Goal: Information Seeking & Learning: Check status

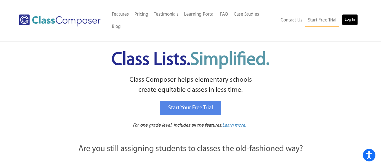
click at [353, 14] on link "Log In" at bounding box center [350, 19] width 16 height 11
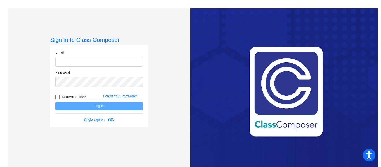
type input "[EMAIL_ADDRESS][DOMAIN_NAME]"
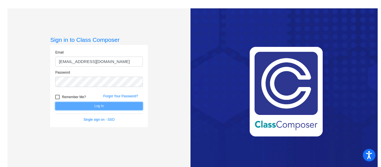
click at [117, 105] on button "Log In" at bounding box center [99, 106] width 88 height 8
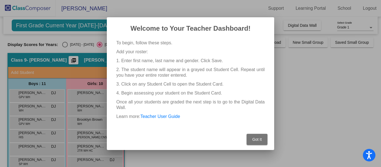
click at [258, 137] on button "Got It" at bounding box center [257, 139] width 21 height 11
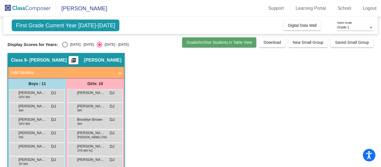
click at [187, 41] on span "Grade/Archive Students in Table View" at bounding box center [220, 42] width 66 height 4
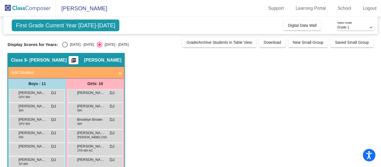
click at [116, 71] on span "Add Student" at bounding box center [65, 73] width 108 height 6
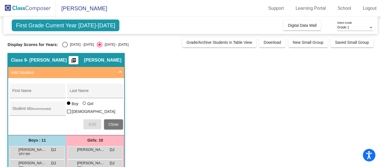
click at [116, 71] on span "Add Student" at bounding box center [65, 73] width 108 height 6
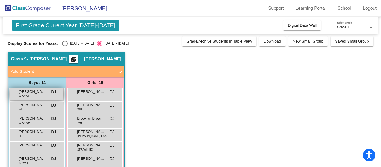
scroll to position [1, 0]
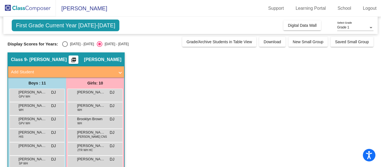
click at [77, 58] on mat-icon "picture_as_pdf" at bounding box center [73, 61] width 7 height 8
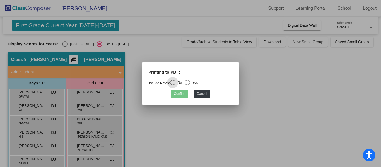
click at [189, 83] on div "Select an option" at bounding box center [188, 83] width 6 height 6
click at [188, 85] on input "Yes" at bounding box center [187, 85] width 0 height 0
radio input "true"
click at [178, 94] on button "Confirm" at bounding box center [179, 94] width 17 height 8
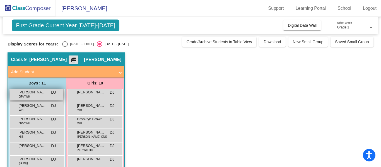
click at [47, 94] on div "Brody Trautz GPV WH DJ lock do_not_disturb_alt" at bounding box center [36, 94] width 53 height 11
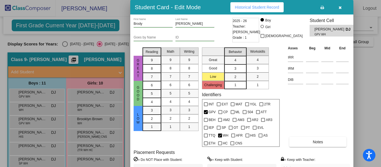
click at [341, 8] on icon "button" at bounding box center [340, 8] width 3 height 4
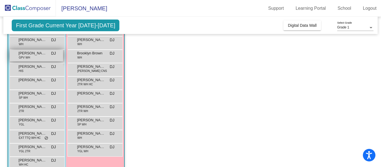
scroll to position [69, 0]
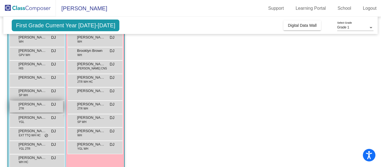
click at [33, 103] on span "John Bradley" at bounding box center [32, 105] width 28 height 6
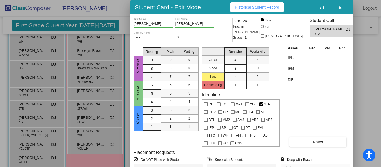
click at [340, 7] on icon "button" at bounding box center [340, 8] width 3 height 4
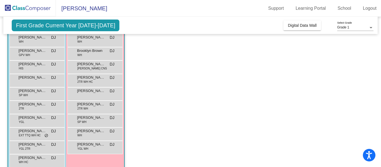
scroll to position [78, 0]
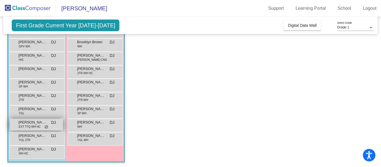
click at [35, 125] on span "EXT TTQ WH HC" at bounding box center [30, 127] width 22 height 4
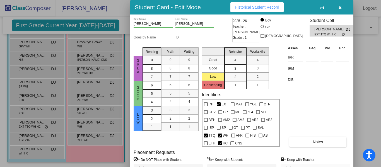
click at [267, 5] on span "Historical Student Record" at bounding box center [257, 7] width 44 height 4
click at [341, 8] on icon "button" at bounding box center [340, 8] width 3 height 4
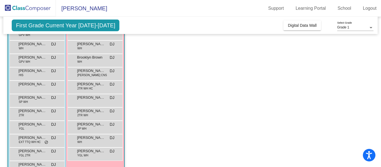
scroll to position [62, 0]
click at [96, 127] on div "Kayla King SP WH DJ lock do_not_disturb_alt" at bounding box center [94, 126] width 53 height 11
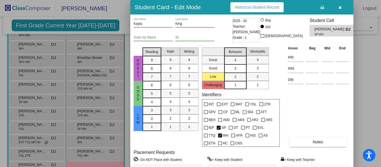
click at [266, 3] on button "Historical Student Record" at bounding box center [257, 7] width 53 height 10
click at [341, 7] on icon "button" at bounding box center [340, 8] width 3 height 4
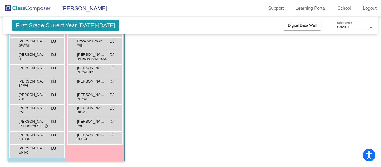
scroll to position [0, 0]
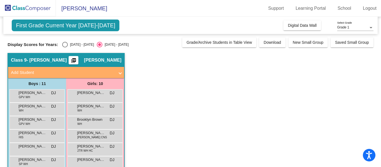
click at [62, 44] on div "Select an option" at bounding box center [65, 45] width 6 height 6
click at [65, 47] on input "2024 - 2025" at bounding box center [65, 47] width 0 height 0
radio input "true"
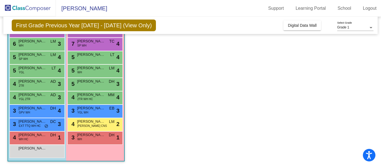
scroll to position [78, 0]
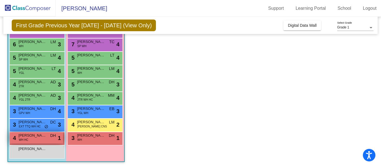
click at [31, 138] on span "Wyatt Findley" at bounding box center [32, 136] width 28 height 6
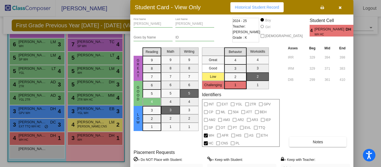
click at [263, 5] on span "Historical Student Record" at bounding box center [257, 7] width 44 height 4
click at [342, 8] on icon "button" at bounding box center [340, 8] width 3 height 4
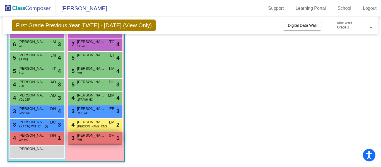
click at [99, 138] on span "Avery Amador" at bounding box center [91, 136] width 28 height 6
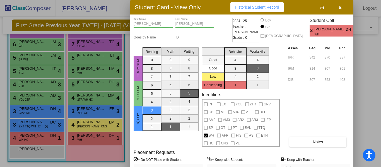
click at [249, 5] on span "Historical Student Record" at bounding box center [257, 7] width 44 height 4
click at [343, 8] on button "button" at bounding box center [341, 7] width 18 height 10
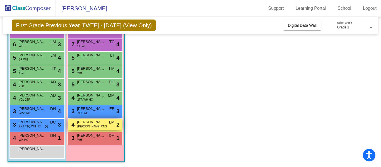
click at [94, 126] on span "BEH WH CNS" at bounding box center [92, 127] width 30 height 4
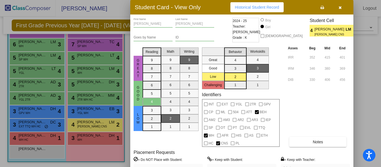
click at [251, 1] on div "Student Card - View Only Historical Student Record" at bounding box center [241, 7] width 223 height 15
click at [250, 6] on span "Historical Student Record" at bounding box center [257, 7] width 44 height 4
click at [340, 7] on icon "button" at bounding box center [340, 8] width 3 height 4
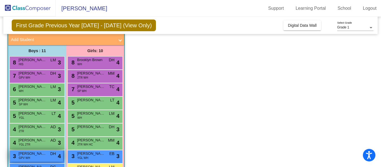
scroll to position [31, 0]
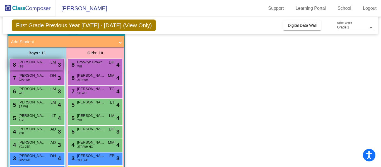
click at [44, 66] on div "8 Israel Herrera HIS LM lock do_not_disturb_alt 3" at bounding box center [36, 64] width 53 height 11
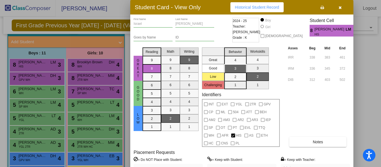
click at [249, 8] on span "Historical Student Record" at bounding box center [257, 7] width 44 height 4
click at [340, 7] on icon "button" at bounding box center [340, 8] width 3 height 4
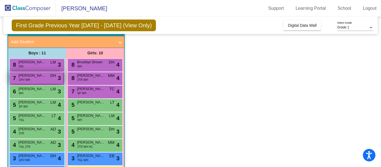
click at [32, 77] on span "Brody Trautz" at bounding box center [32, 76] width 28 height 6
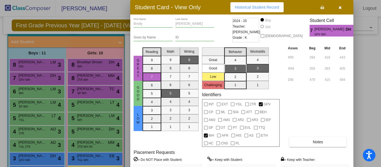
click at [240, 8] on span "Historical Student Record" at bounding box center [257, 7] width 44 height 4
click at [341, 6] on icon "button" at bounding box center [340, 8] width 3 height 4
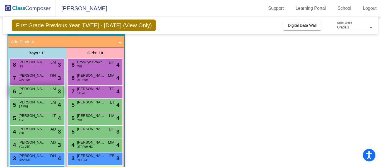
click at [31, 93] on div "6 Daniel Gautsch WH LM lock do_not_disturb_alt 3" at bounding box center [36, 91] width 53 height 11
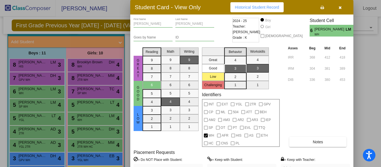
click at [249, 9] on span "Historical Student Record" at bounding box center [257, 7] width 44 height 4
click at [339, 8] on icon "button" at bounding box center [340, 8] width 3 height 4
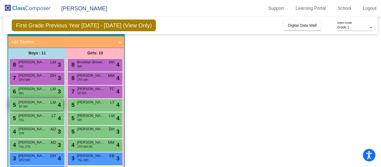
click at [36, 105] on span "Jameson Nolan" at bounding box center [32, 103] width 28 height 6
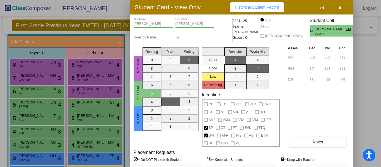
click at [258, 7] on span "Historical Student Record" at bounding box center [257, 7] width 44 height 4
click at [340, 9] on icon "button" at bounding box center [340, 8] width 3 height 4
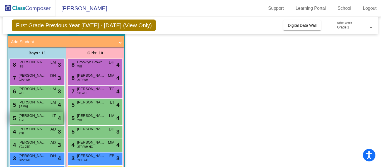
click at [45, 120] on div "5 Luca Langi YGL LT lock do_not_disturb_alt 4" at bounding box center [36, 118] width 53 height 11
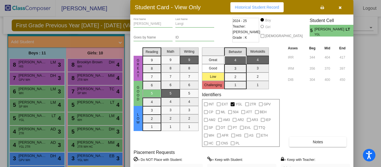
click at [265, 7] on span "Historical Student Record" at bounding box center [257, 7] width 44 height 4
click at [339, 8] on icon "button" at bounding box center [340, 8] width 3 height 4
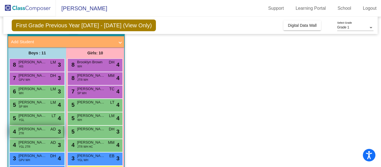
click at [31, 133] on div "4 John Bradley 2TR AD lock do_not_disturb_alt 3" at bounding box center [36, 131] width 53 height 11
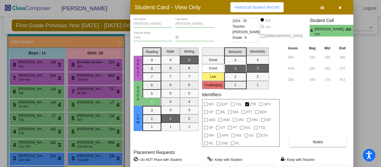
click at [264, 6] on span "Historical Student Record" at bounding box center [257, 7] width 44 height 4
click at [342, 9] on button "button" at bounding box center [341, 7] width 18 height 10
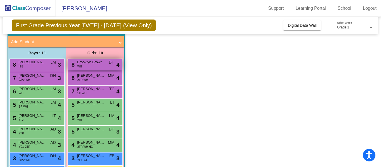
scroll to position [58, 0]
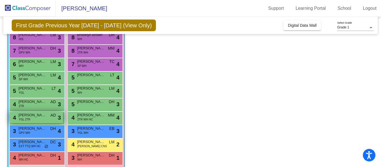
click at [34, 119] on div "4 William Lewis YGL 2TR AD lock do_not_disturb_alt 3" at bounding box center [36, 117] width 53 height 11
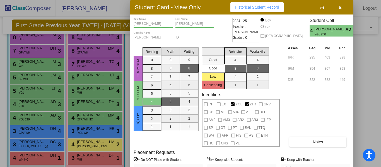
click at [261, 6] on span "Historical Student Record" at bounding box center [257, 7] width 44 height 4
click at [342, 7] on icon "button" at bounding box center [340, 8] width 3 height 4
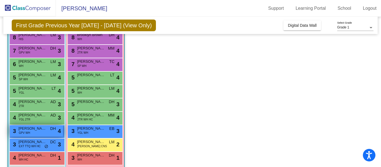
click at [39, 127] on span "Dylan Colubriale" at bounding box center [32, 129] width 28 height 6
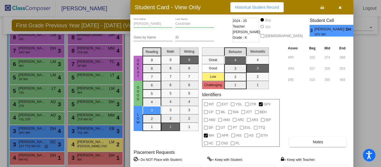
click at [257, 5] on span "Historical Student Record" at bounding box center [257, 7] width 44 height 4
click at [340, 10] on button "button" at bounding box center [341, 7] width 18 height 10
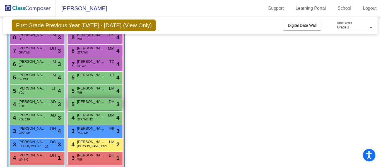
scroll to position [78, 0]
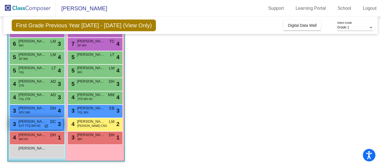
click at [29, 128] on span "EXT TTQ WH HC" at bounding box center [30, 126] width 22 height 4
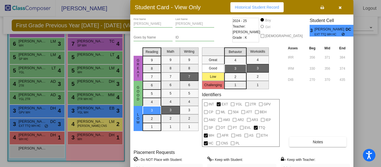
click at [338, 7] on button "button" at bounding box center [341, 7] width 18 height 10
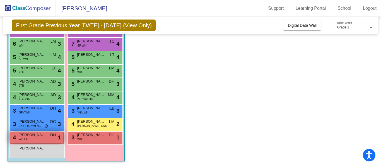
click at [40, 137] on span "Wyatt Findley" at bounding box center [32, 135] width 28 height 6
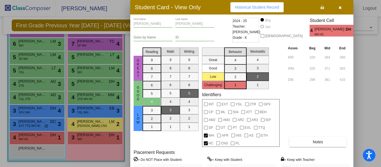
click at [257, 6] on span "Historical Student Record" at bounding box center [257, 7] width 44 height 4
click at [342, 7] on icon "button" at bounding box center [340, 8] width 3 height 4
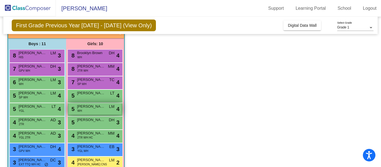
scroll to position [37, 0]
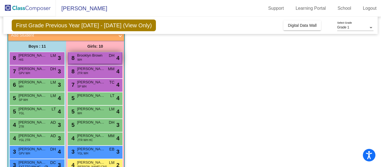
click at [96, 59] on div "8 Brooklyn Brown WH DH lock do_not_disturb_alt 4" at bounding box center [94, 57] width 53 height 11
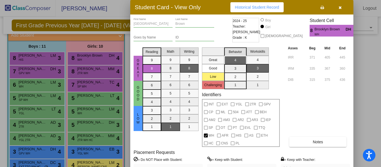
click at [259, 11] on button "Historical Student Record" at bounding box center [257, 7] width 53 height 10
click at [341, 8] on icon "button" at bounding box center [340, 8] width 3 height 4
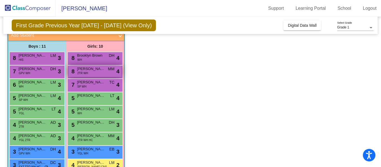
click at [102, 76] on div "8 Hazel Horton 2TR WH MM lock do_not_disturb_alt 4" at bounding box center [94, 71] width 53 height 11
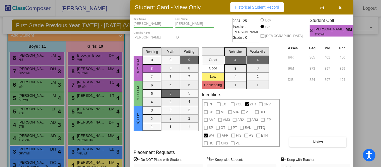
click at [263, 6] on span "Historical Student Record" at bounding box center [257, 7] width 44 height 4
click at [341, 8] on icon "button" at bounding box center [340, 8] width 3 height 4
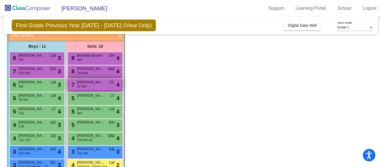
click at [88, 87] on div "7 Kayla King SP WH TC lock do_not_disturb_alt 4" at bounding box center [94, 84] width 53 height 11
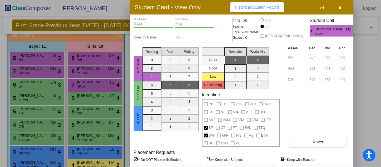
click at [256, 9] on span "Historical Student Record" at bounding box center [257, 7] width 44 height 4
click at [339, 7] on icon "button" at bounding box center [340, 8] width 3 height 4
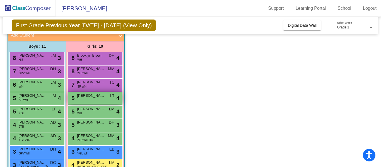
click at [91, 96] on span "Adhitri Prasad" at bounding box center [91, 96] width 28 height 6
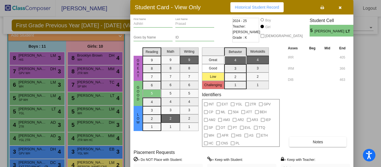
click at [276, 11] on button "Historical Student Record" at bounding box center [257, 7] width 53 height 10
click at [342, 8] on button "button" at bounding box center [341, 7] width 18 height 10
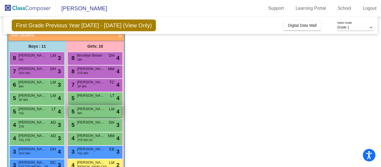
click at [88, 112] on div "5 Layla Morgan WH LM lock do_not_disturb_alt 4" at bounding box center [94, 111] width 53 height 11
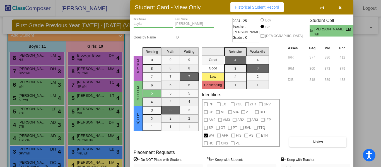
click at [261, 9] on span "Historical Student Record" at bounding box center [257, 7] width 44 height 4
click at [342, 5] on button "button" at bounding box center [341, 7] width 18 height 10
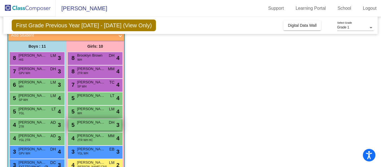
click at [89, 123] on span "Evelyn King" at bounding box center [91, 123] width 28 height 6
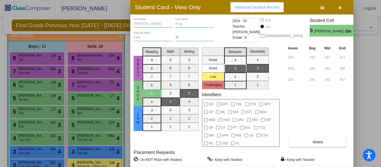
click at [258, 10] on button "Historical Student Record" at bounding box center [257, 7] width 53 height 10
click at [340, 9] on button "button" at bounding box center [341, 7] width 18 height 10
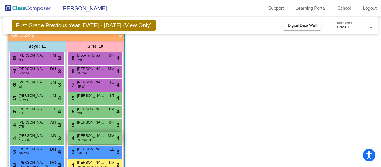
click at [92, 137] on span "Emma Watson" at bounding box center [91, 136] width 28 height 6
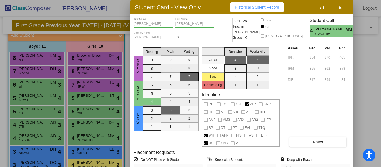
click at [254, 8] on span "Historical Student Record" at bounding box center [257, 7] width 44 height 4
click at [340, 6] on icon "button" at bounding box center [340, 8] width 3 height 4
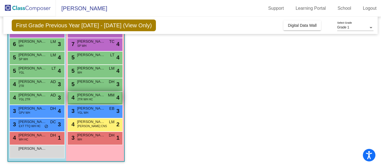
scroll to position [78, 0]
click at [97, 114] on div "3 Vivienne Henry YGL WH EB lock do_not_disturb_alt 3" at bounding box center [94, 110] width 53 height 11
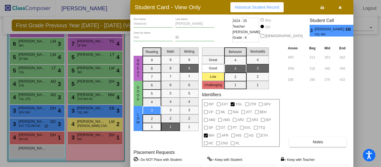
click at [254, 4] on button "Historical Student Record" at bounding box center [257, 7] width 53 height 10
click at [339, 7] on icon "button" at bounding box center [340, 8] width 3 height 4
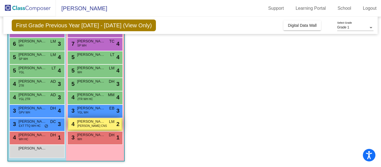
click at [87, 121] on span "Claire Straup" at bounding box center [91, 122] width 28 height 6
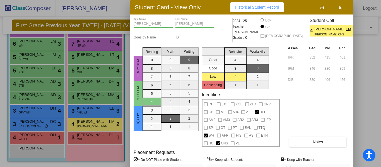
click at [245, 7] on span "Historical Student Record" at bounding box center [257, 7] width 44 height 4
click at [340, 8] on icon "button" at bounding box center [340, 8] width 3 height 4
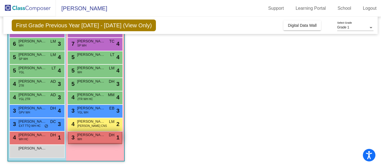
click at [94, 139] on div "3 Avery Amador WH DH lock do_not_disturb_alt 1" at bounding box center [94, 137] width 53 height 11
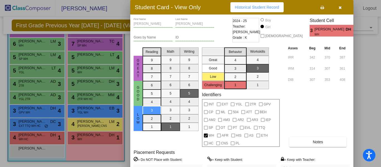
click at [261, 4] on button "Historical Student Record" at bounding box center [257, 7] width 53 height 10
click at [340, 5] on span "button" at bounding box center [340, 7] width 3 height 4
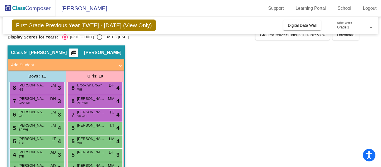
scroll to position [6, 0]
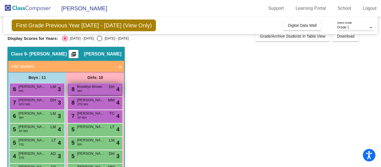
click at [77, 92] on div "8 Brooklyn Brown WH DH lock do_not_disturb_alt 4" at bounding box center [94, 89] width 53 height 11
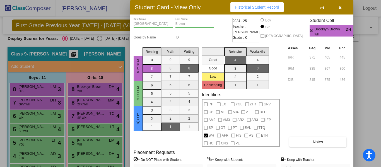
click at [340, 8] on icon "button" at bounding box center [340, 8] width 3 height 4
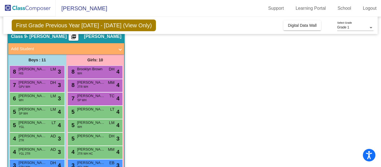
scroll to position [24, 0]
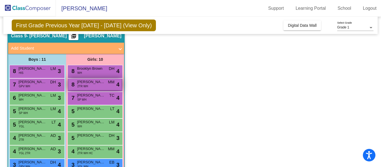
click at [98, 84] on span "Hazel Horton" at bounding box center [91, 82] width 28 height 6
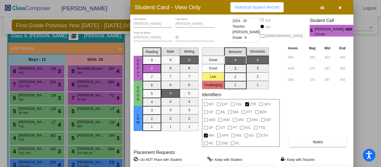
click at [342, 9] on icon "button" at bounding box center [340, 8] width 3 height 4
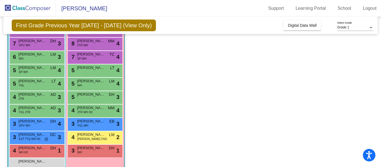
scroll to position [69, 0]
